Goal: Task Accomplishment & Management: Manage account settings

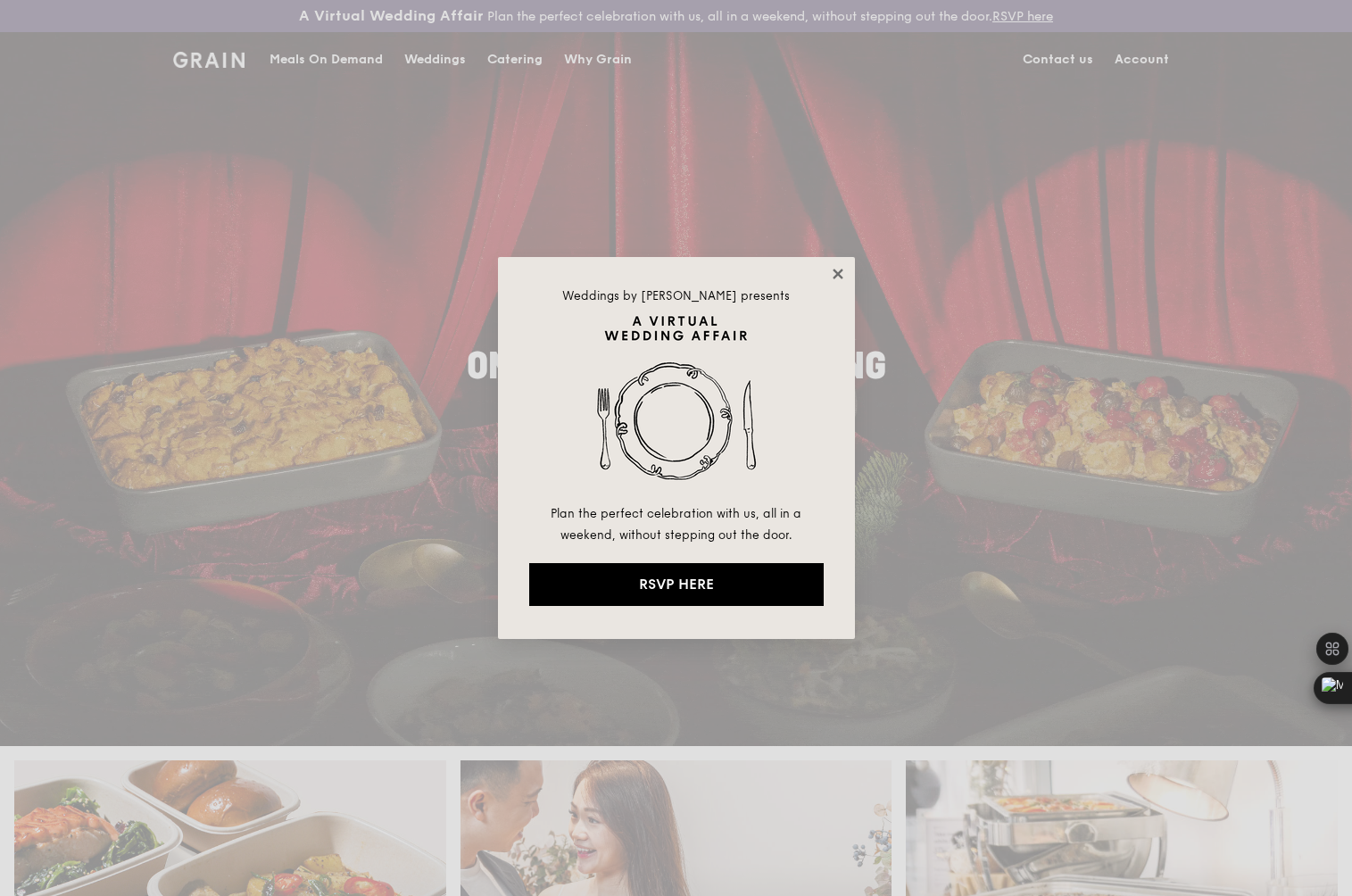
click at [833, 275] on icon at bounding box center [838, 274] width 16 height 16
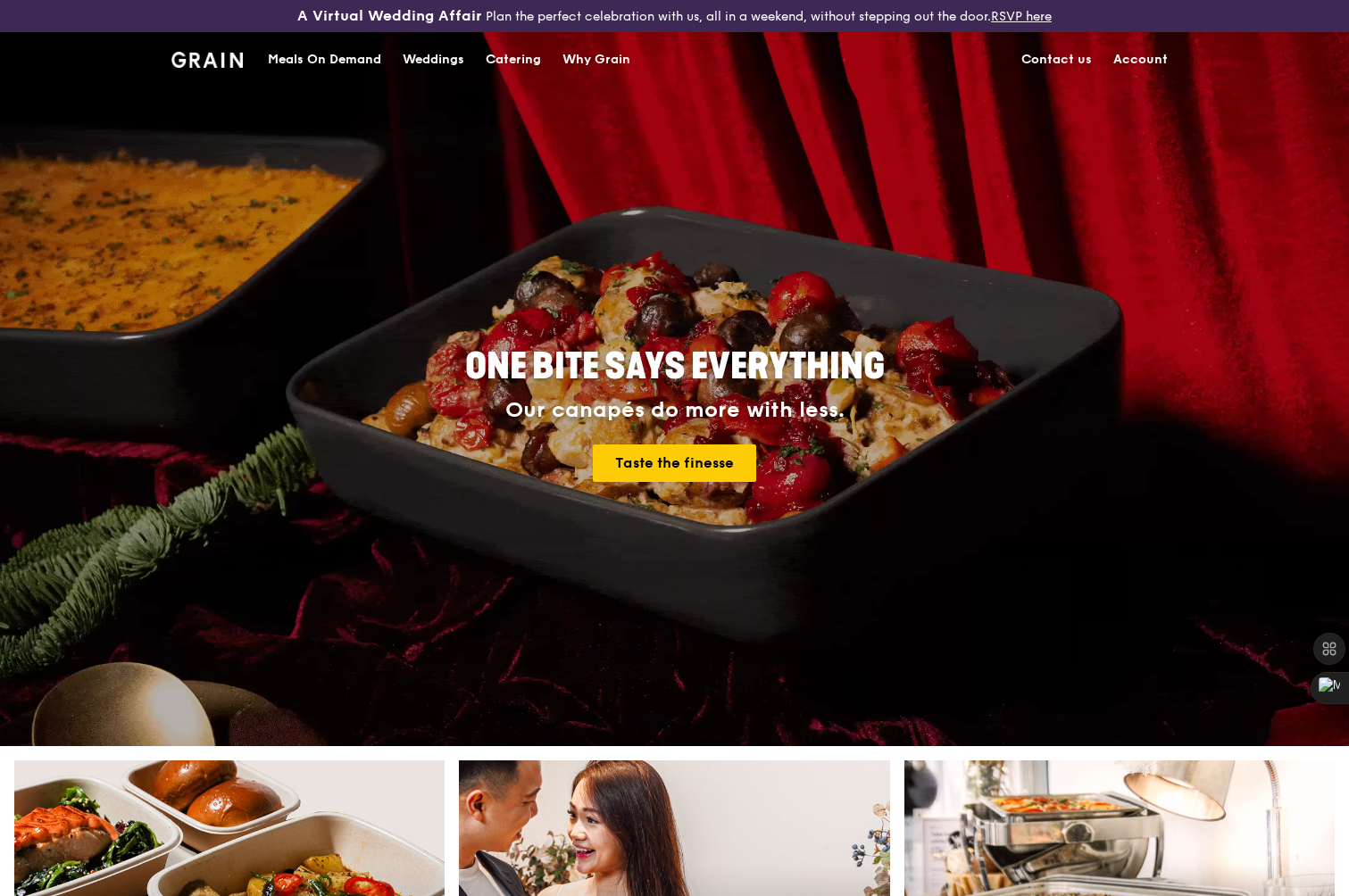
click at [1129, 61] on link "Account" at bounding box center [1139, 60] width 75 height 54
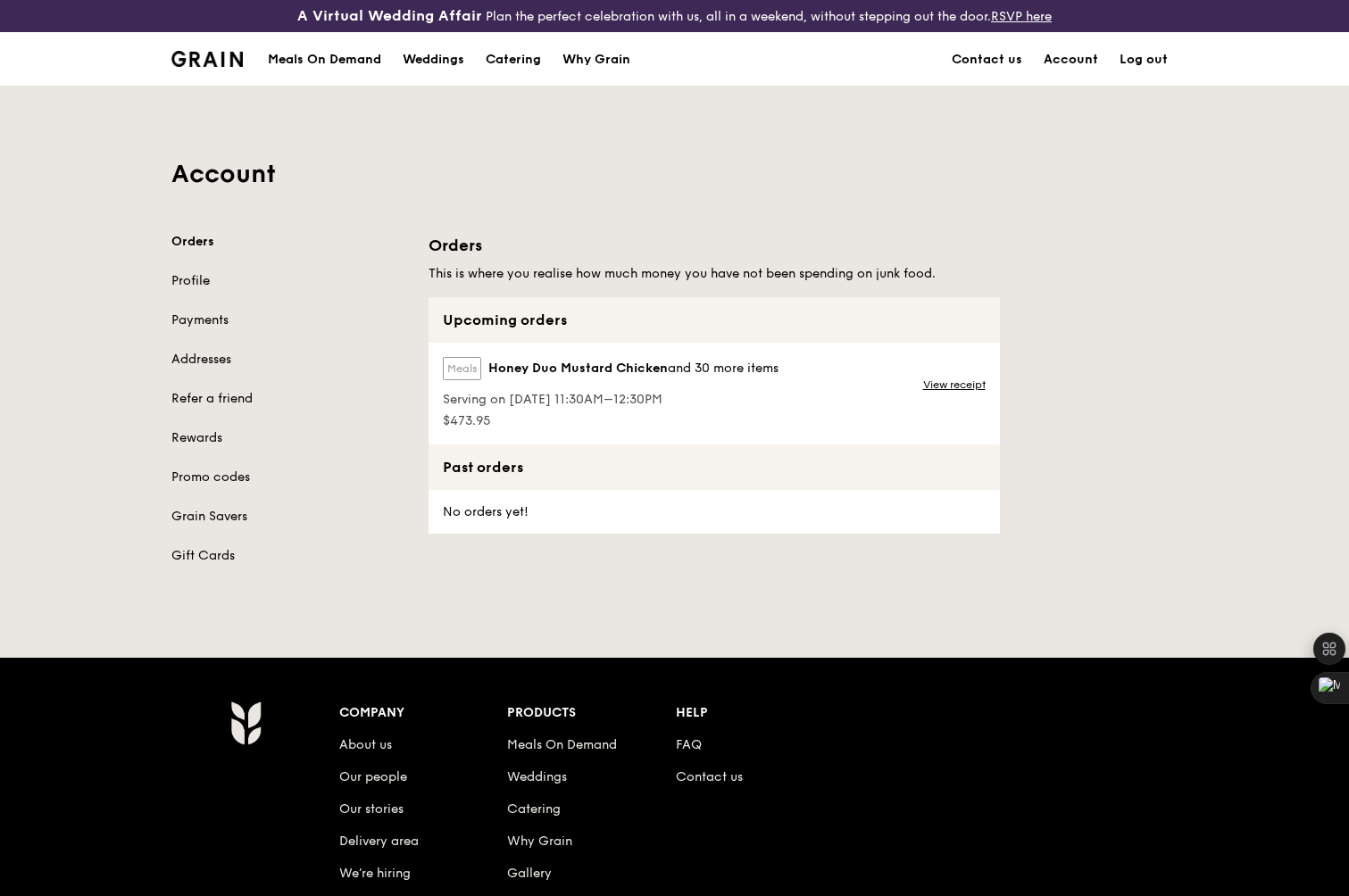
click at [198, 276] on link "Profile" at bounding box center [289, 281] width 236 height 18
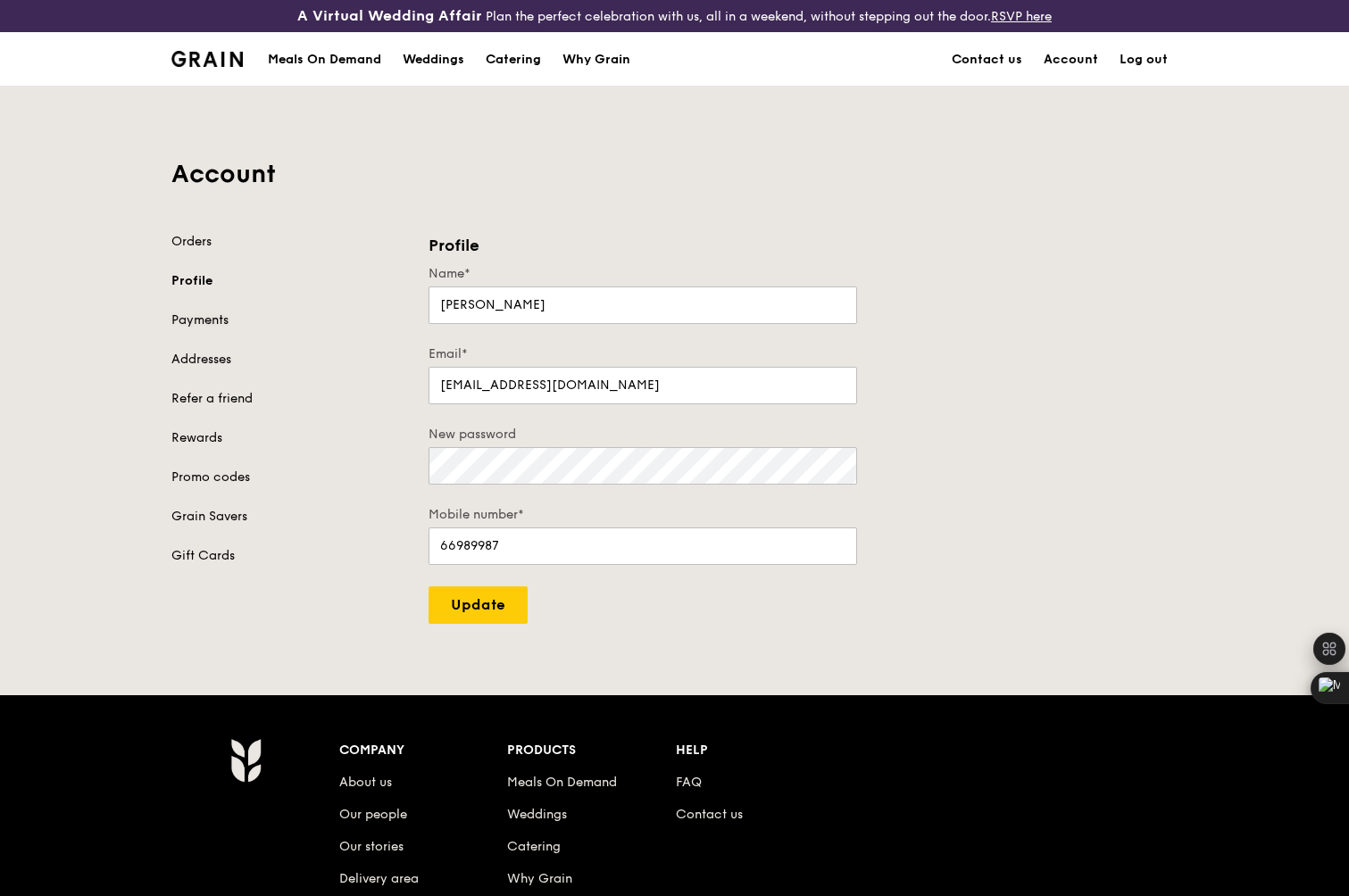
click at [201, 319] on link "Payments" at bounding box center [289, 320] width 236 height 18
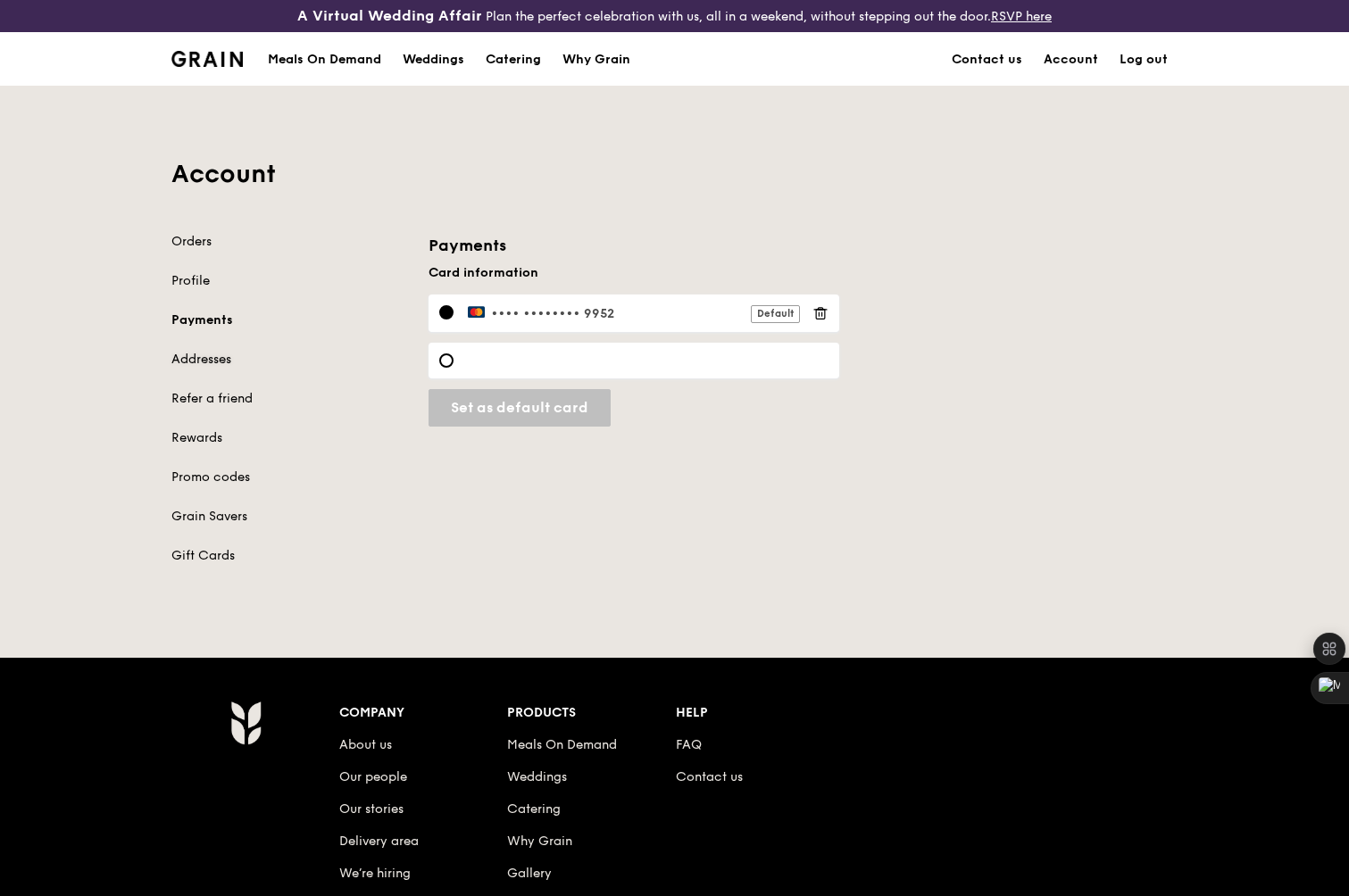
click at [209, 354] on link "Addresses" at bounding box center [289, 359] width 236 height 18
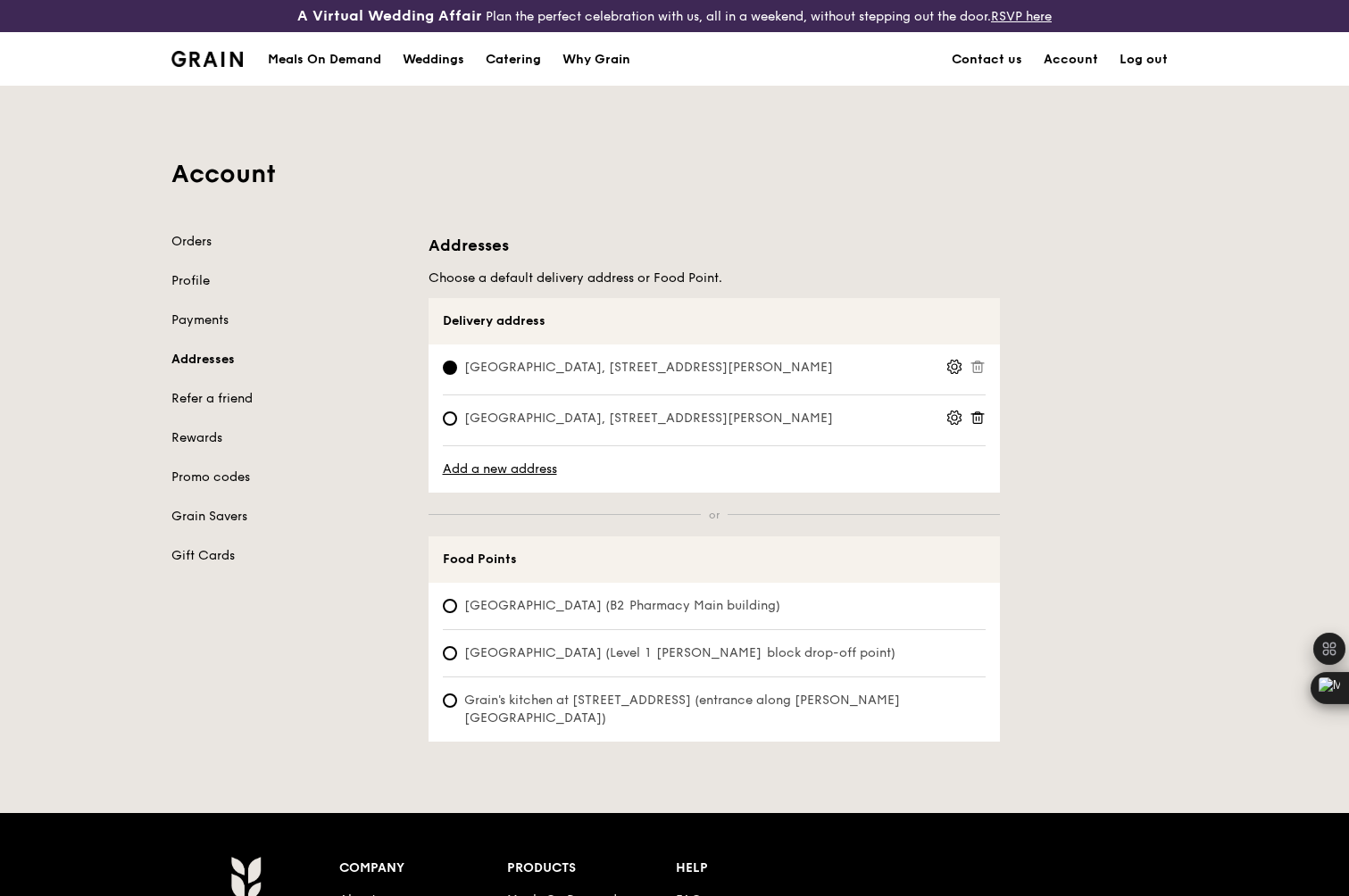
click at [951, 365] on circle at bounding box center [953, 366] width 5 height 5
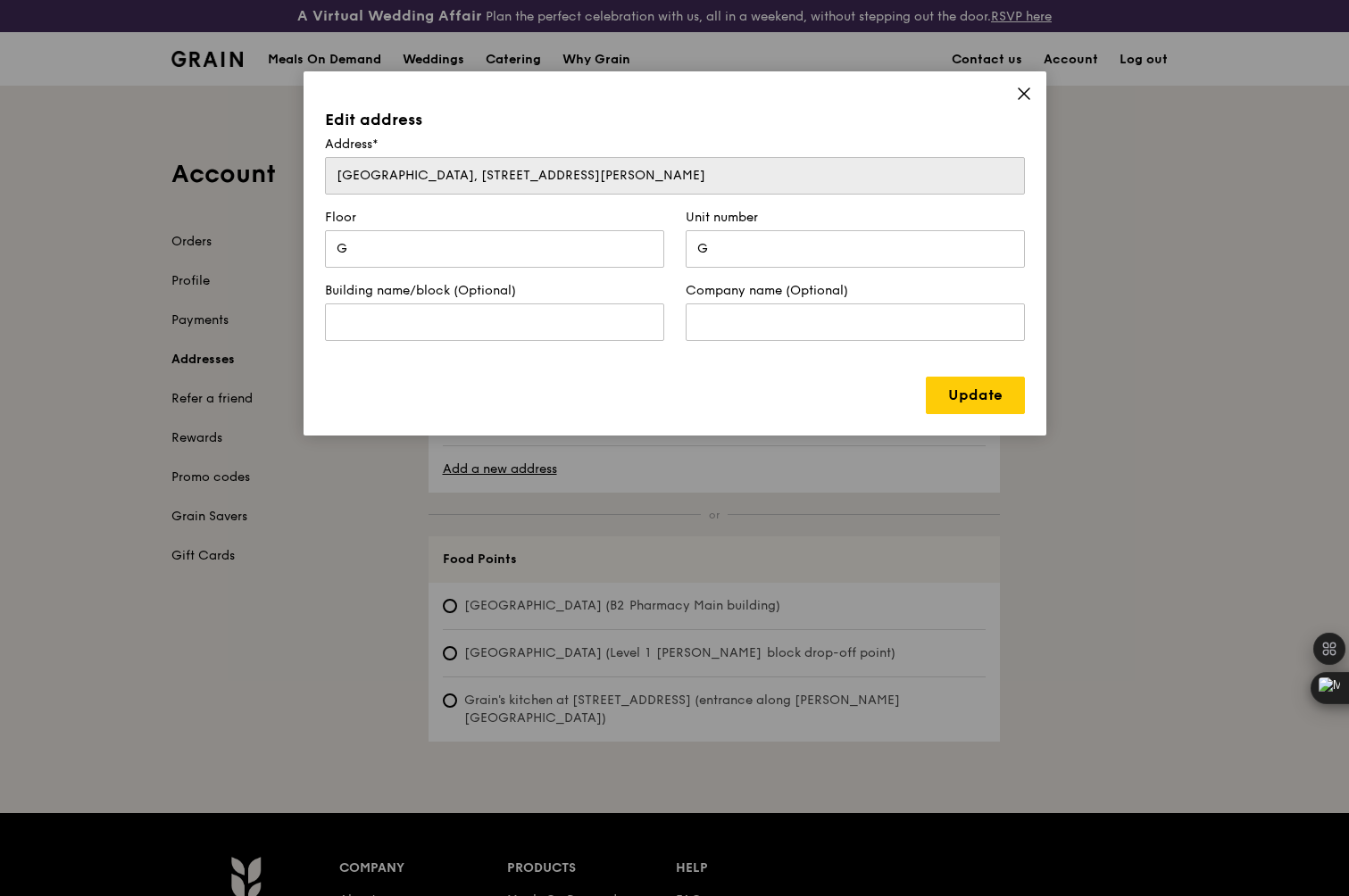
click at [1026, 100] on icon at bounding box center [1024, 93] width 16 height 16
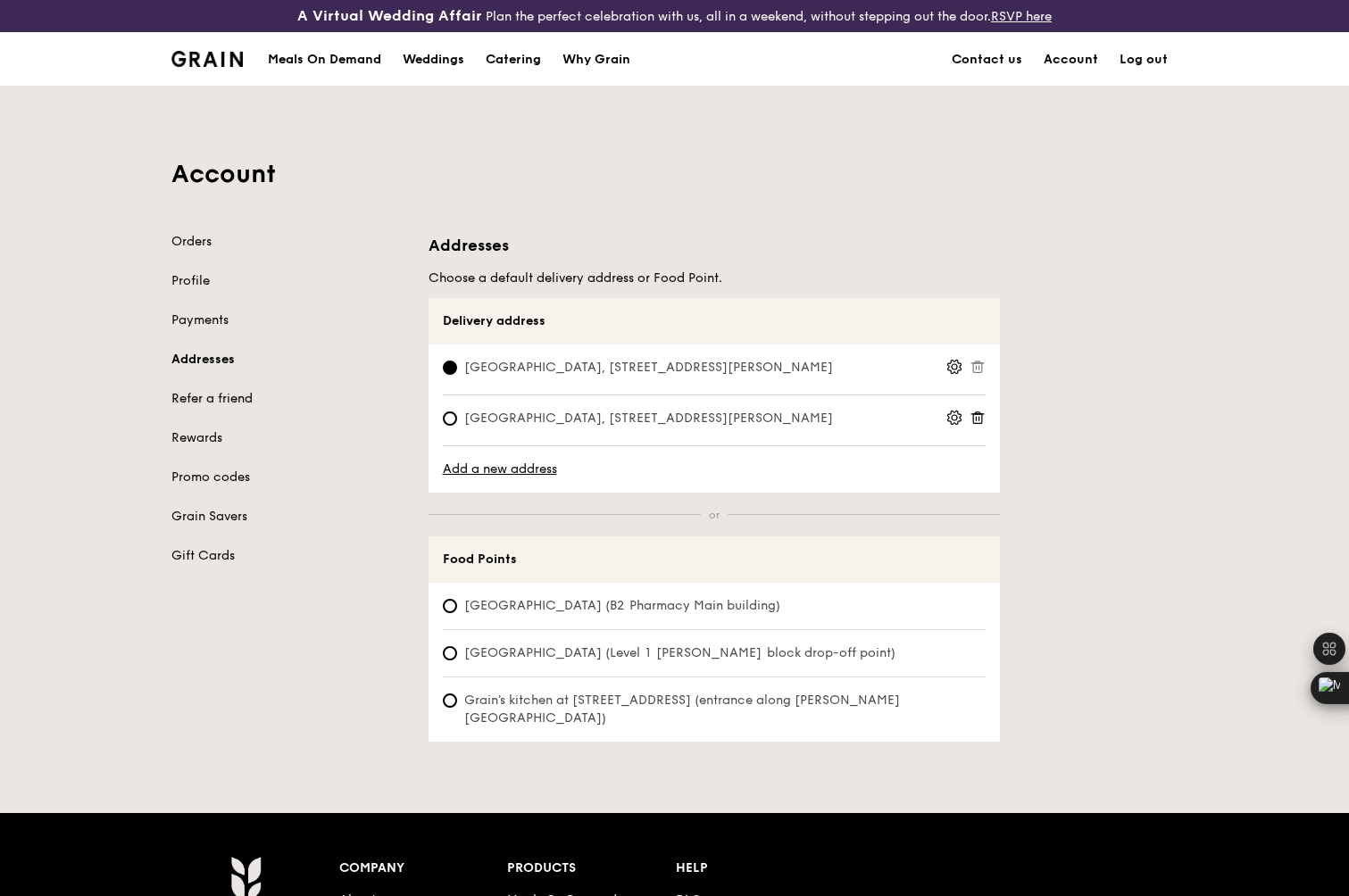
click at [211, 397] on link "Refer a friend" at bounding box center [289, 399] width 236 height 18
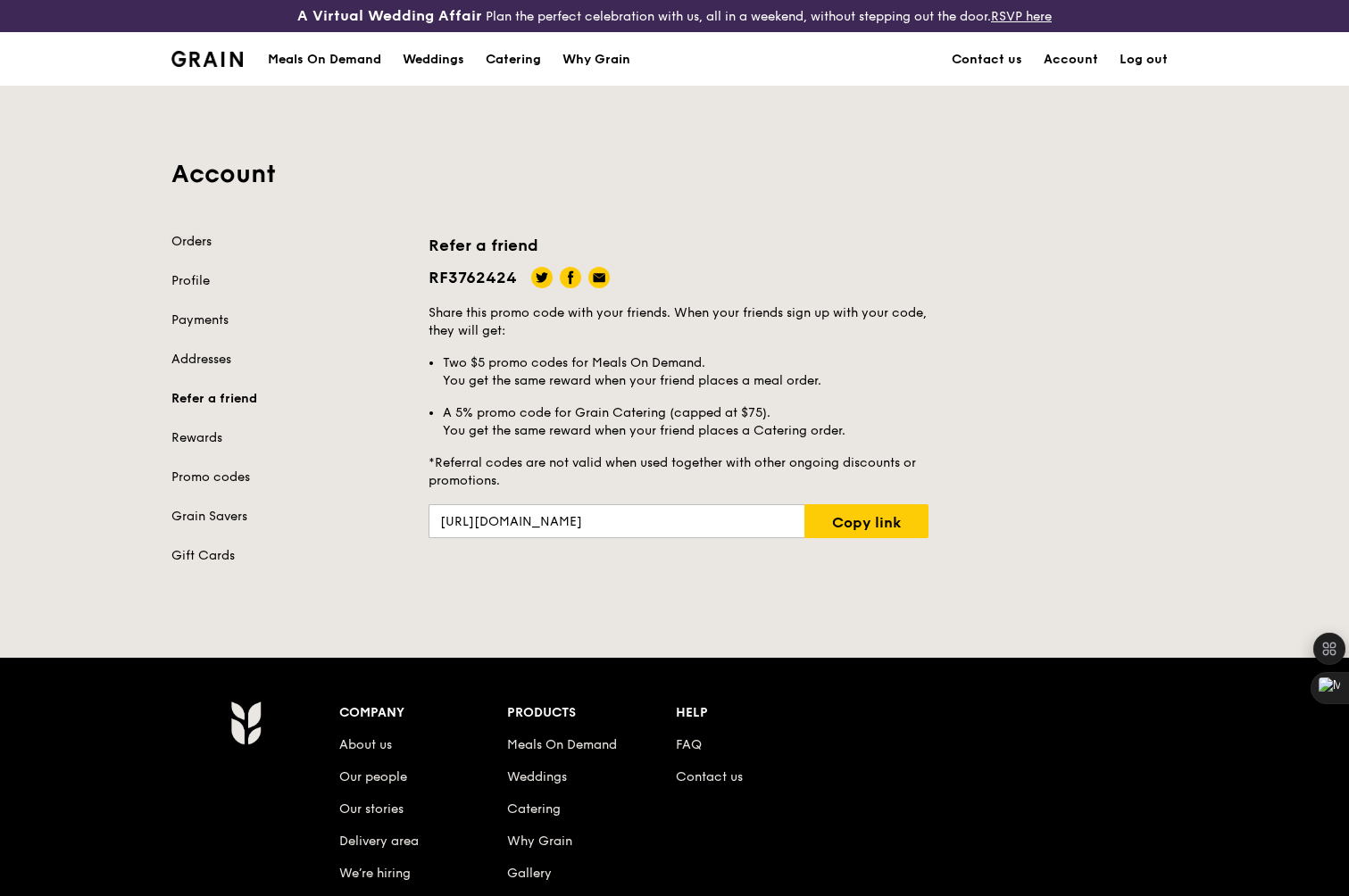
click at [186, 241] on link "Orders" at bounding box center [289, 242] width 236 height 18
